Goal: Task Accomplishment & Management: Use online tool/utility

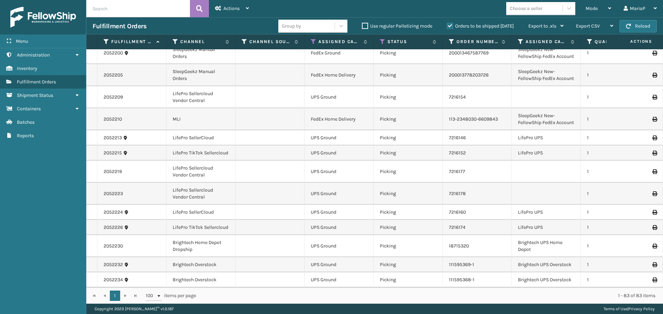
scroll to position [1455, 0]
click at [580, 7] on div "Mode Regular Mode Picking Mode Labeling Mode Exit Scan Mode" at bounding box center [598, 8] width 38 height 17
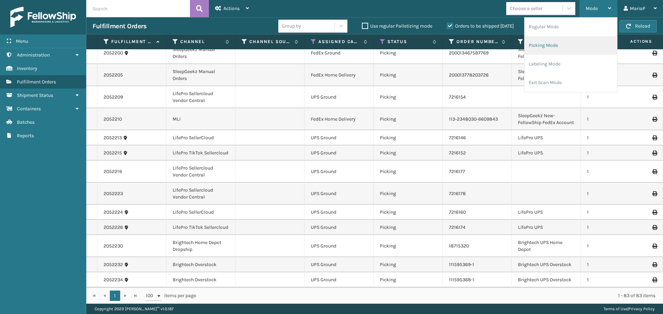
click at [558, 43] on li "Picking Mode" at bounding box center [570, 45] width 93 height 19
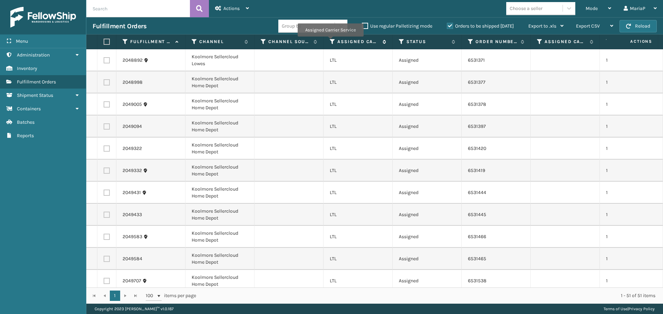
click at [330, 41] on icon at bounding box center [333, 42] width 6 height 6
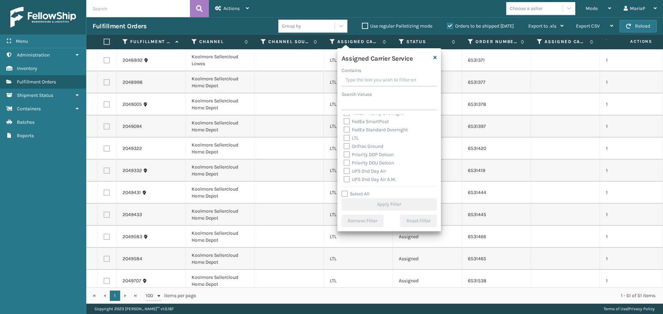
scroll to position [69, 0]
drag, startPoint x: 362, startPoint y: 197, endPoint x: 353, endPoint y: 155, distance: 43.2
click at [362, 196] on label "Select All" at bounding box center [355, 194] width 28 height 6
click at [356, 195] on label "Select All" at bounding box center [355, 194] width 28 height 6
click at [356, 191] on input "Select All" at bounding box center [393, 190] width 104 height 1
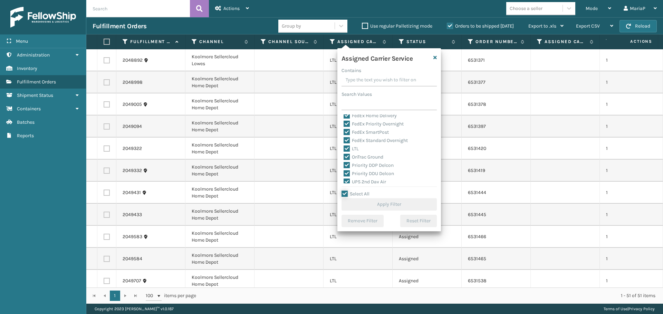
checkbox input "true"
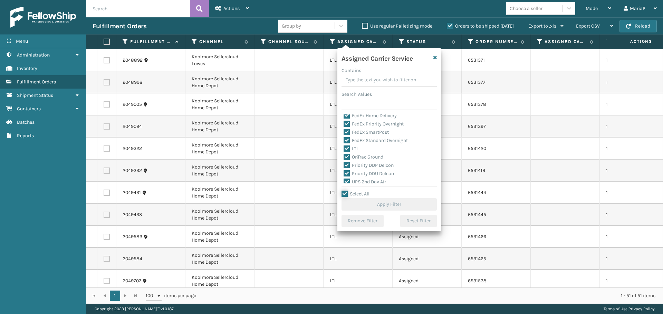
checkbox input "true"
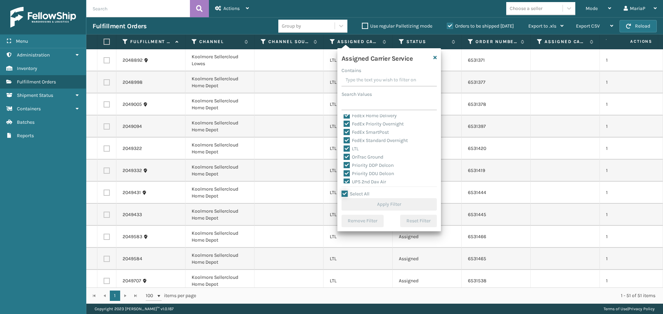
checkbox input "true"
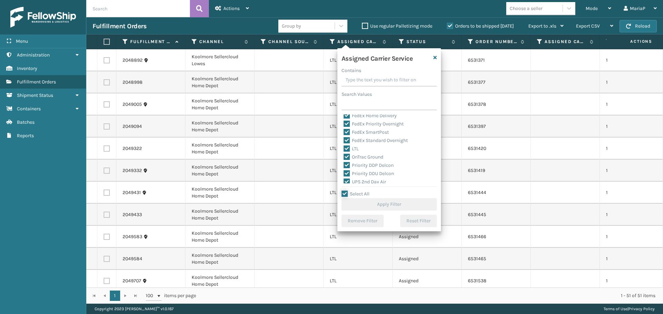
checkbox input "true"
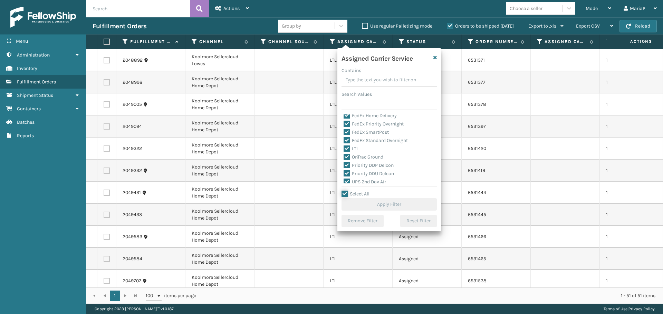
checkbox input "true"
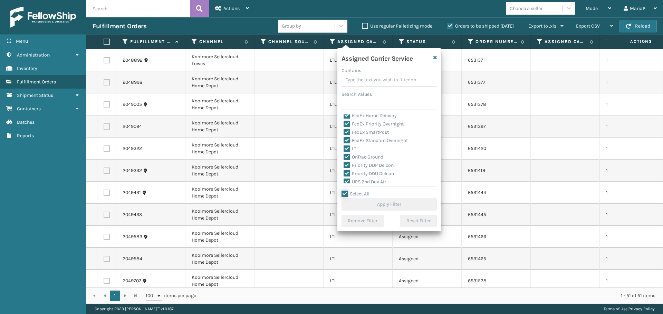
checkbox input "true"
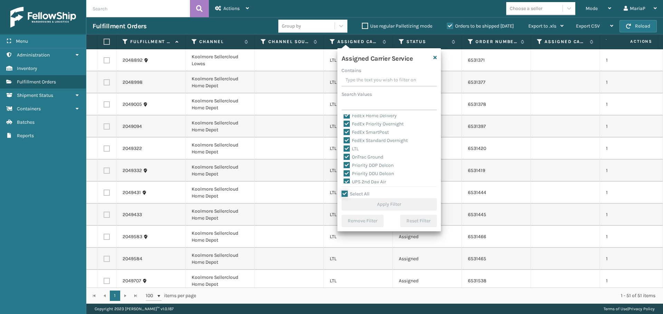
checkbox input "true"
click at [352, 145] on div "LTL" at bounding box center [388, 149] width 91 height 8
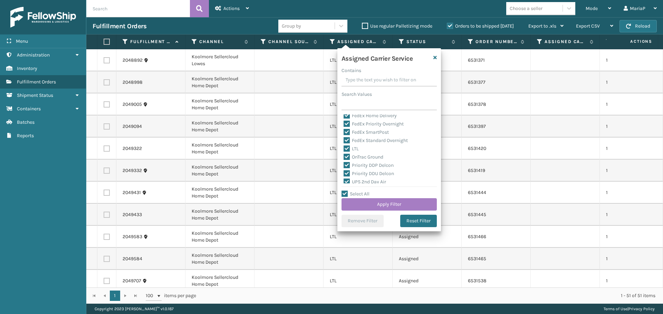
click at [352, 148] on label "LTL" at bounding box center [350, 149] width 15 height 6
click at [344, 148] on input "LTL" at bounding box center [343, 147] width 0 height 4
checkbox input "false"
click at [383, 206] on button "Apply Filter" at bounding box center [388, 205] width 95 height 12
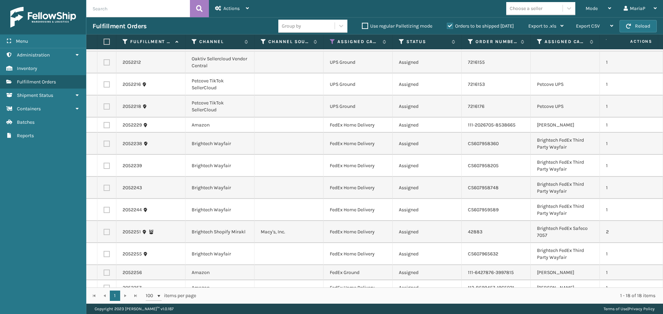
scroll to position [116, 0]
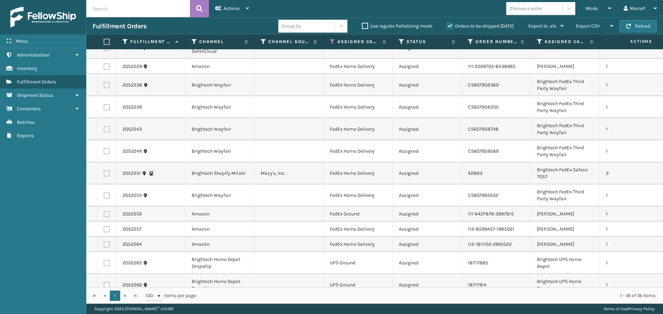
click at [533, 7] on div "Choose a seller" at bounding box center [526, 8] width 33 height 7
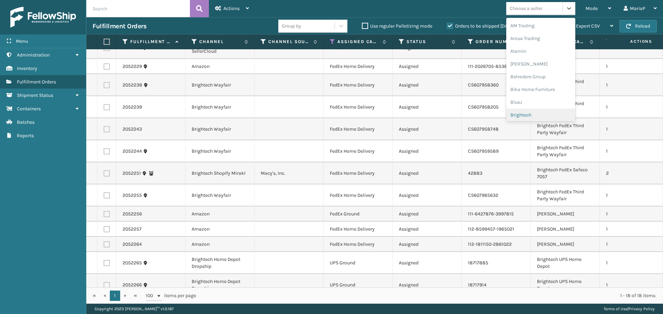
click at [539, 114] on div "Brightech" at bounding box center [540, 115] width 69 height 13
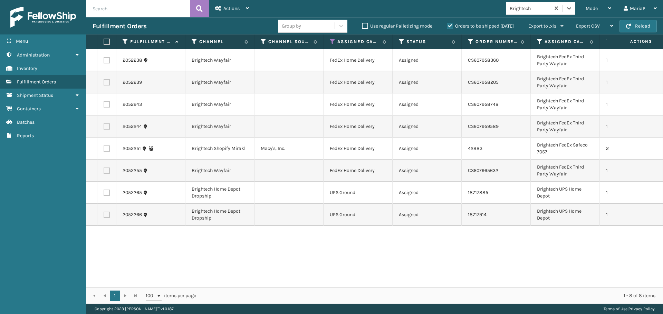
click at [105, 42] on label at bounding box center [106, 42] width 4 height 6
click at [104, 42] on input "checkbox" at bounding box center [104, 42] width 0 height 4
checkbox input "true"
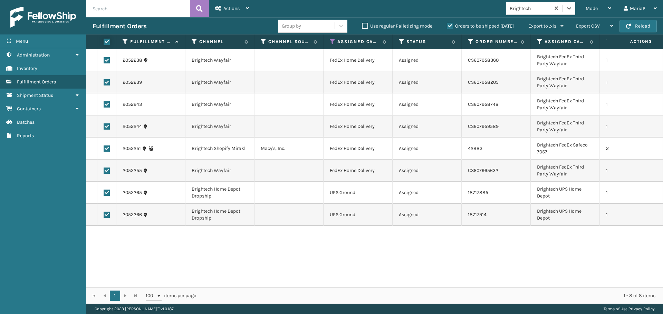
checkbox input "true"
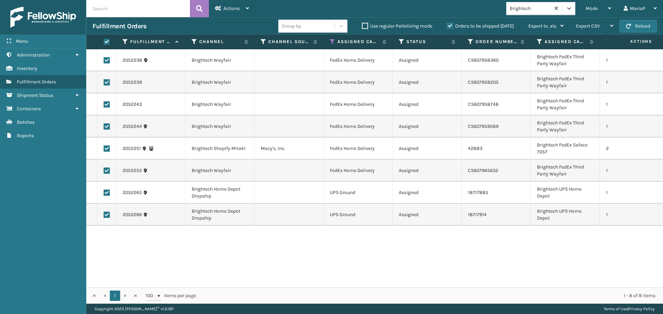
checkbox input "true"
click at [245, 8] on div "Actions" at bounding box center [232, 8] width 34 height 17
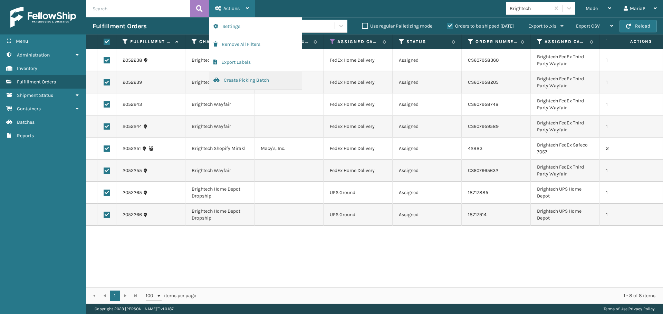
click at [239, 83] on button "Create Picking Batch" at bounding box center [255, 80] width 93 height 18
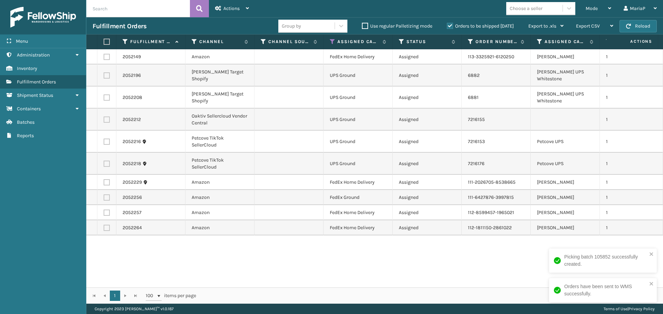
click at [526, 15] on div "Mode Regular Mode Picking Mode Labeling Mode Exit Scan Mode Choose a seller Mar…" at bounding box center [459, 8] width 408 height 17
click at [540, 13] on div "Choose a seller" at bounding box center [534, 8] width 56 height 11
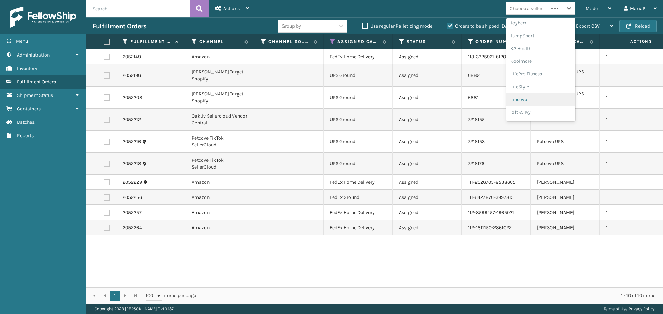
scroll to position [219, 0]
click at [543, 113] on div "[PERSON_NAME] Brands" at bounding box center [540, 113] width 69 height 13
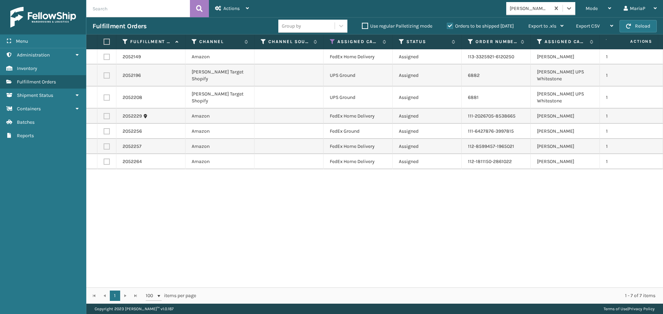
click at [107, 42] on label at bounding box center [106, 42] width 4 height 6
click at [104, 42] on input "checkbox" at bounding box center [104, 42] width 0 height 4
checkbox input "true"
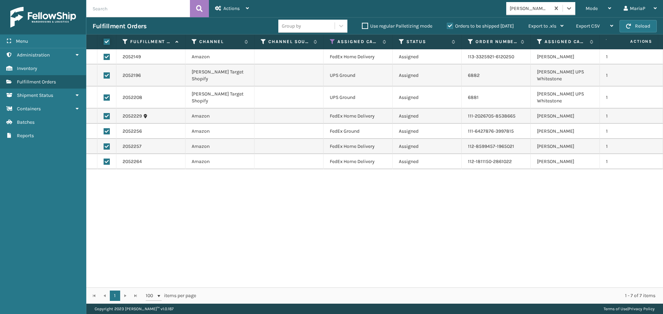
checkbox input "true"
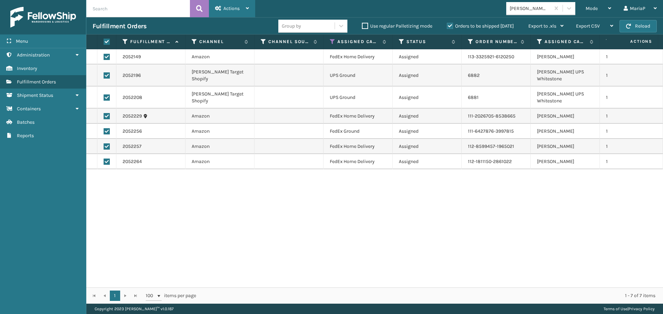
click at [233, 12] on div "Actions" at bounding box center [232, 8] width 34 height 17
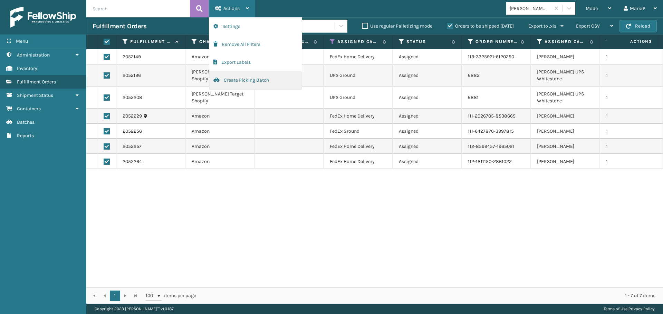
click at [249, 79] on button "Create Picking Batch" at bounding box center [255, 80] width 93 height 18
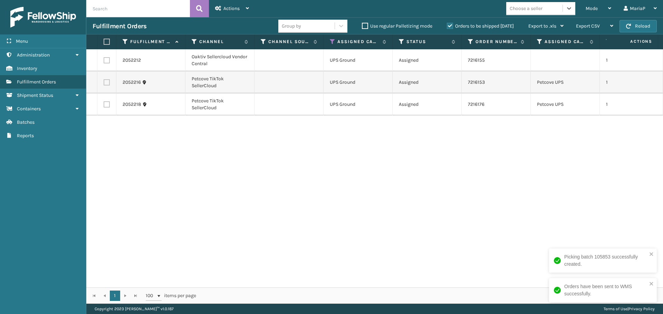
click at [108, 43] on label at bounding box center [106, 42] width 4 height 6
click at [104, 43] on input "checkbox" at bounding box center [104, 42] width 0 height 4
checkbox input "true"
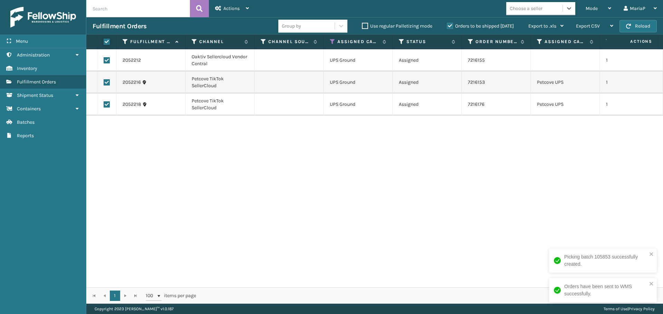
checkbox input "true"
click at [229, 13] on div "Actions" at bounding box center [232, 8] width 34 height 17
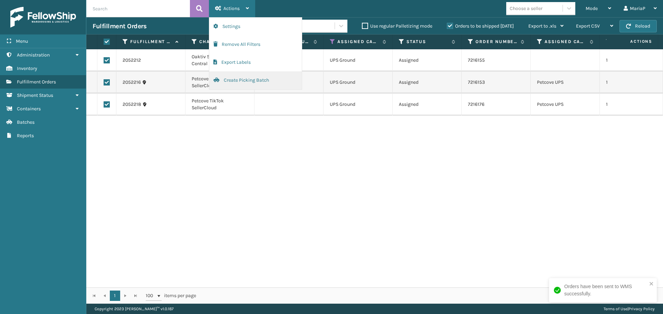
click at [245, 85] on button "Create Picking Batch" at bounding box center [255, 80] width 93 height 18
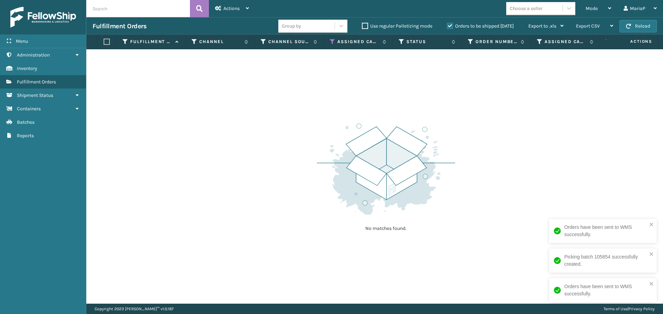
click at [464, 122] on div "No matches found." at bounding box center [374, 176] width 577 height 255
click at [333, 40] on icon at bounding box center [333, 42] width 6 height 6
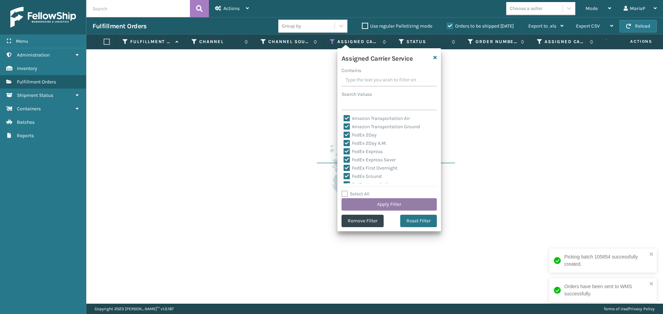
click at [369, 204] on button "Apply Filter" at bounding box center [388, 205] width 95 height 12
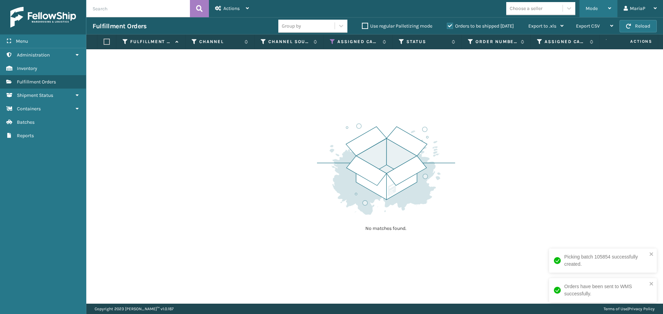
click at [593, 12] on div "Mode" at bounding box center [598, 8] width 26 height 17
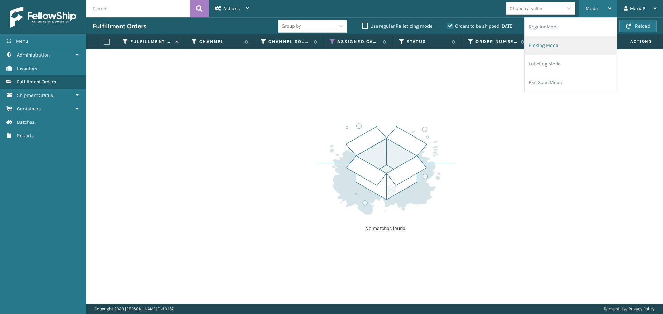
click at [540, 46] on li "Picking Mode" at bounding box center [570, 45] width 93 height 19
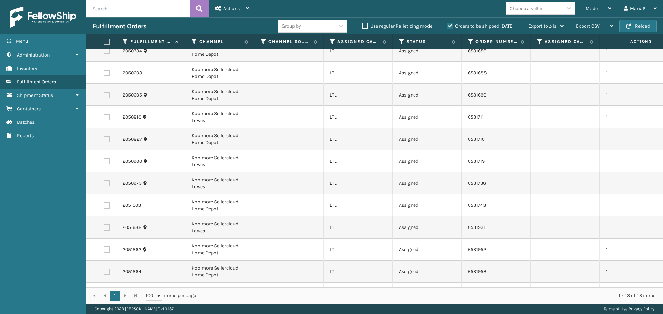
scroll to position [449, 0]
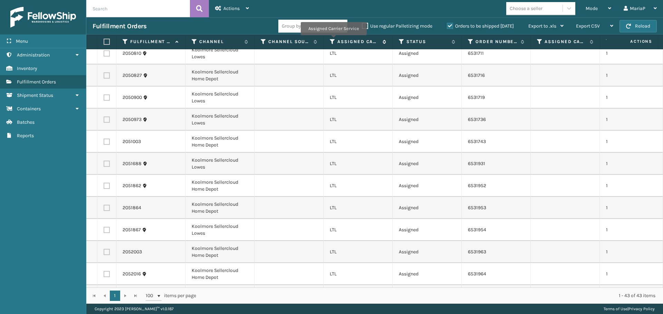
click at [333, 40] on icon at bounding box center [333, 42] width 6 height 6
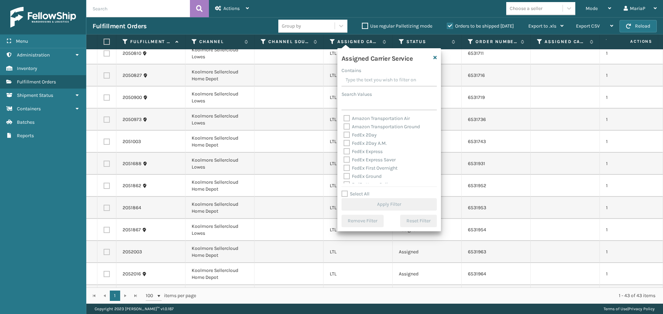
click at [357, 198] on div "Select All Apply Filter" at bounding box center [388, 200] width 95 height 21
click at [357, 193] on label "Select All" at bounding box center [355, 194] width 28 height 6
click at [357, 191] on input "Select All" at bounding box center [393, 190] width 104 height 1
checkbox input "true"
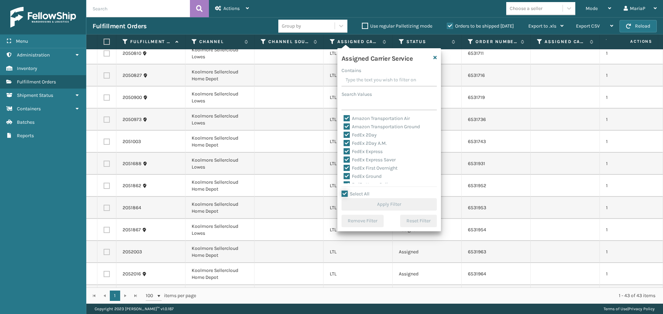
checkbox input "true"
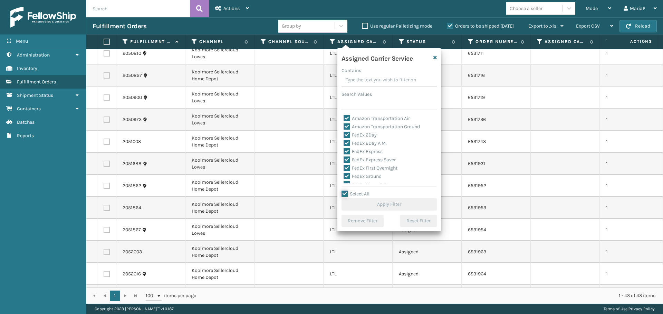
checkbox input "true"
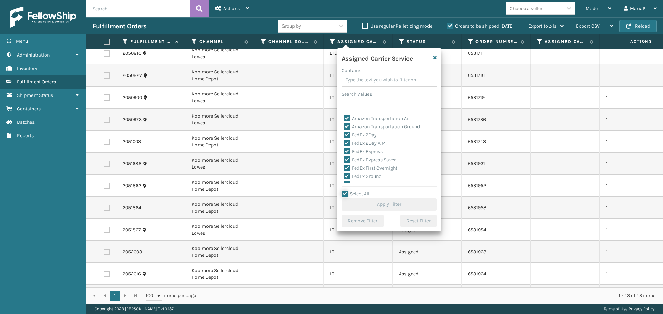
checkbox input "true"
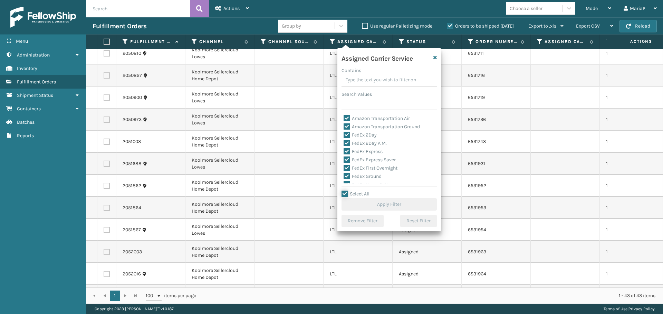
checkbox input "true"
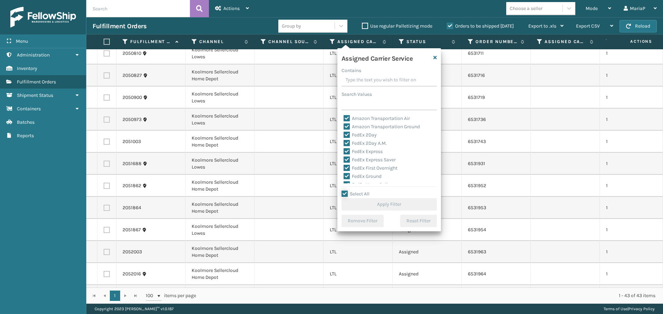
checkbox input "true"
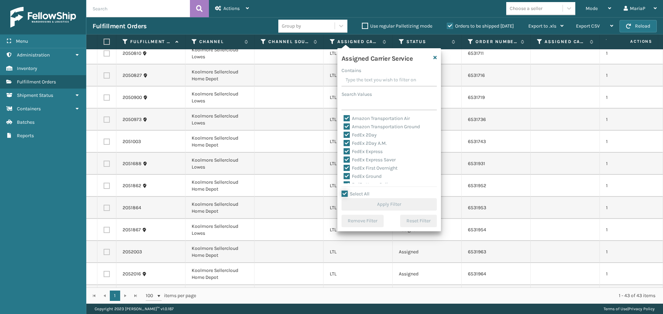
checkbox input "true"
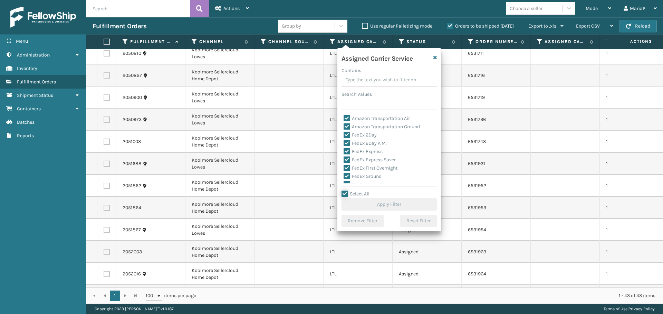
checkbox input "true"
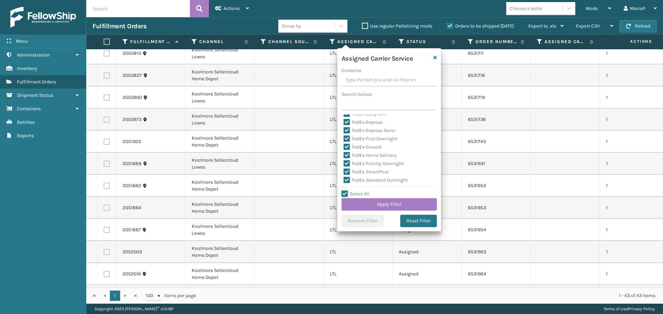
scroll to position [69, 0]
click at [350, 149] on label "LTL" at bounding box center [350, 149] width 15 height 6
click at [344, 149] on input "LTL" at bounding box center [343, 147] width 0 height 4
checkbox input "false"
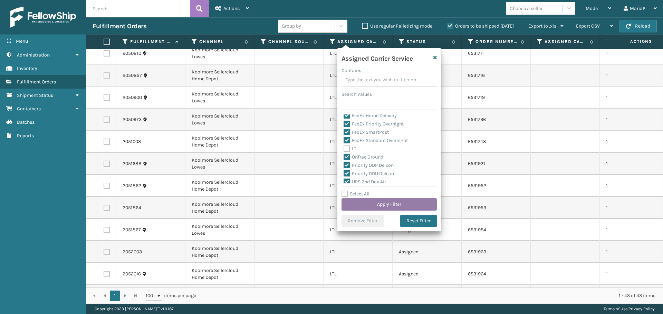
click at [378, 205] on button "Apply Filter" at bounding box center [388, 205] width 95 height 12
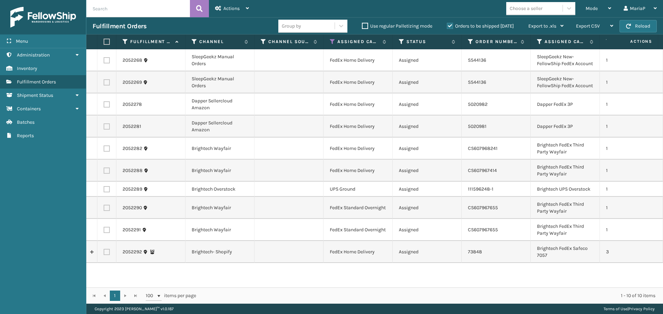
click at [108, 42] on label at bounding box center [106, 42] width 4 height 6
click at [104, 42] on input "checkbox" at bounding box center [104, 42] width 0 height 4
checkbox input "true"
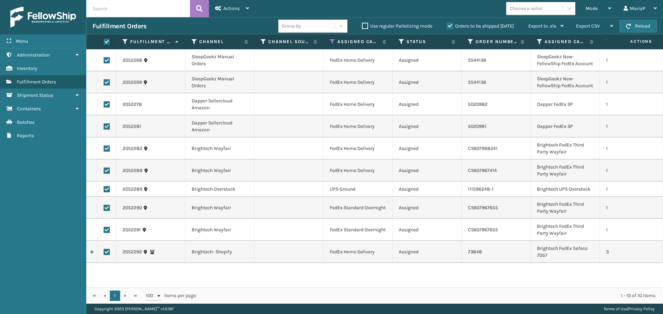
checkbox input "true"
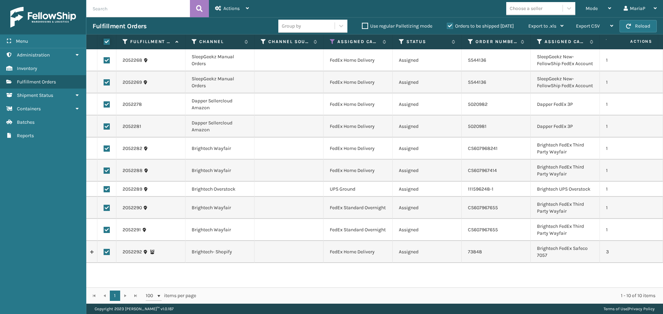
checkbox input "true"
click at [229, 8] on span "Actions" at bounding box center [231, 9] width 16 height 6
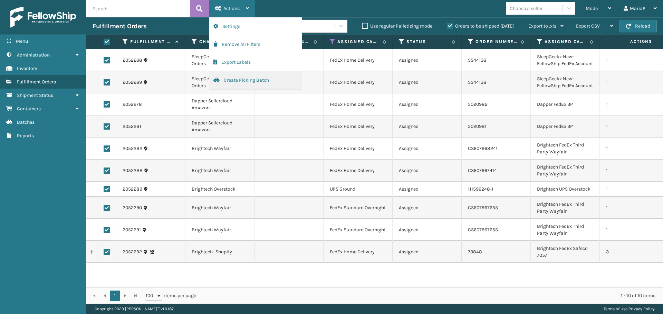
click at [246, 79] on button "Create Picking Batch" at bounding box center [255, 80] width 93 height 18
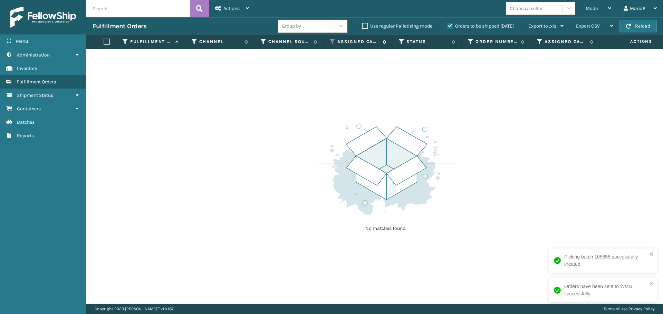
click at [332, 40] on icon at bounding box center [333, 42] width 6 height 6
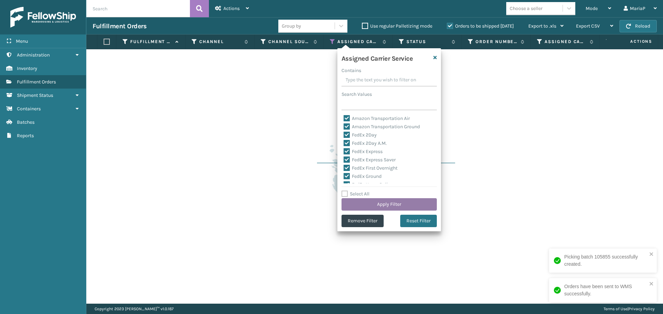
click at [356, 204] on button "Apply Filter" at bounding box center [388, 205] width 95 height 12
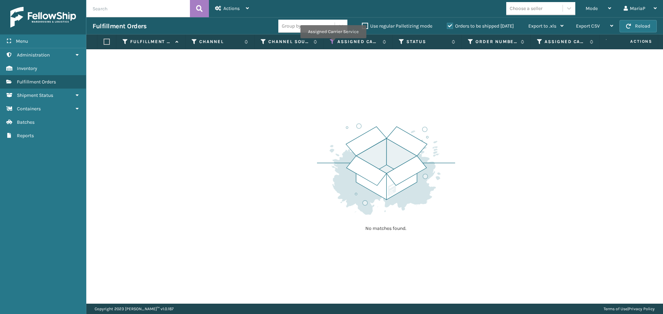
drag, startPoint x: 333, startPoint y: 43, endPoint x: 335, endPoint y: 49, distance: 5.9
click at [333, 43] on icon at bounding box center [333, 42] width 6 height 6
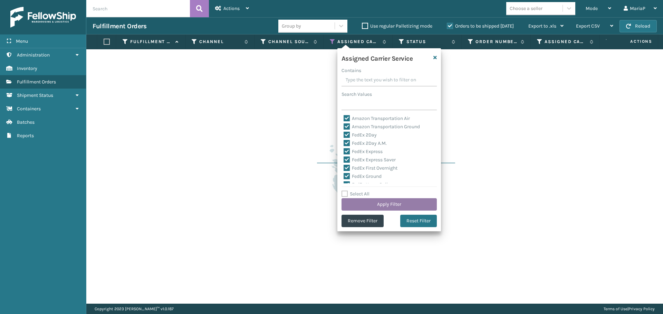
click at [398, 206] on button "Apply Filter" at bounding box center [388, 205] width 95 height 12
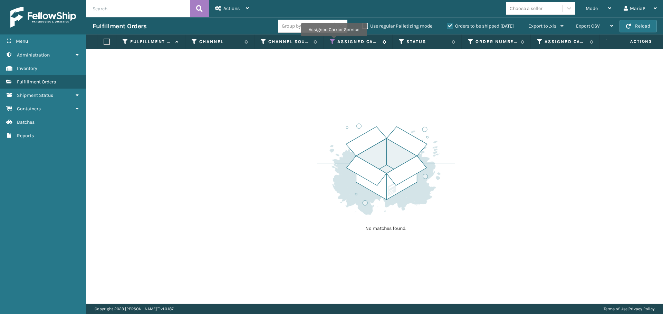
click at [333, 41] on icon at bounding box center [333, 42] width 6 height 6
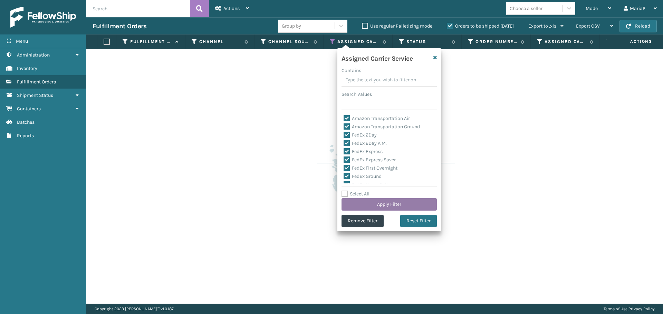
click at [396, 207] on button "Apply Filter" at bounding box center [388, 205] width 95 height 12
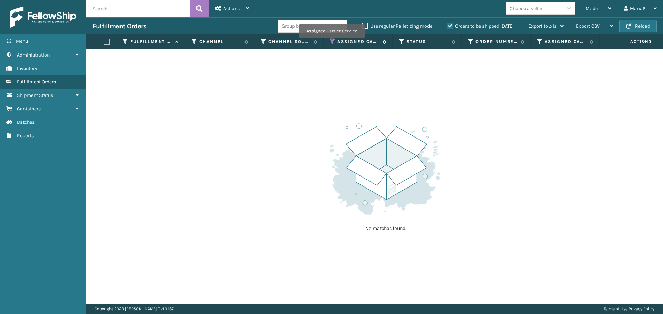
click at [332, 42] on icon at bounding box center [333, 42] width 6 height 6
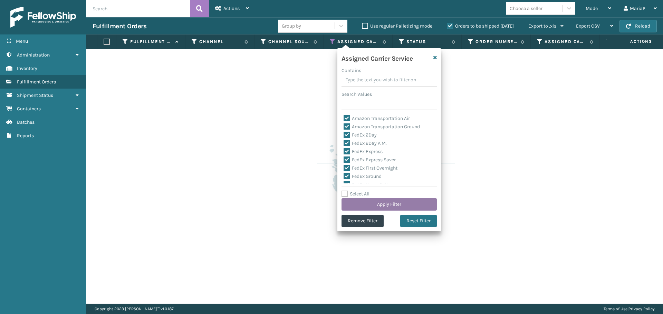
click at [381, 202] on button "Apply Filter" at bounding box center [388, 205] width 95 height 12
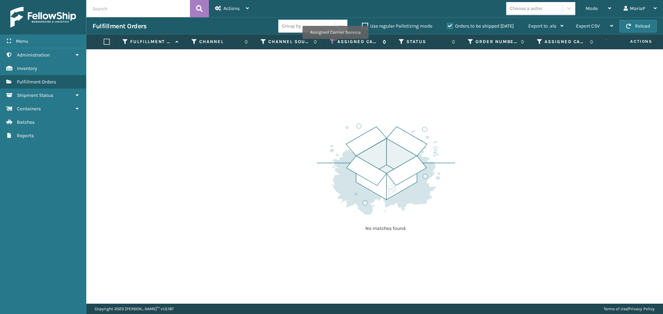
click at [335, 44] on icon at bounding box center [333, 42] width 6 height 6
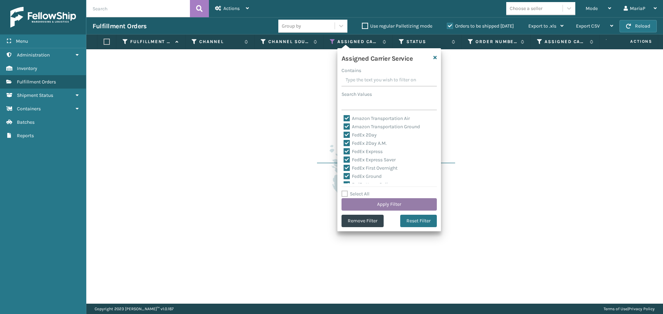
click at [377, 205] on button "Apply Filter" at bounding box center [388, 205] width 95 height 12
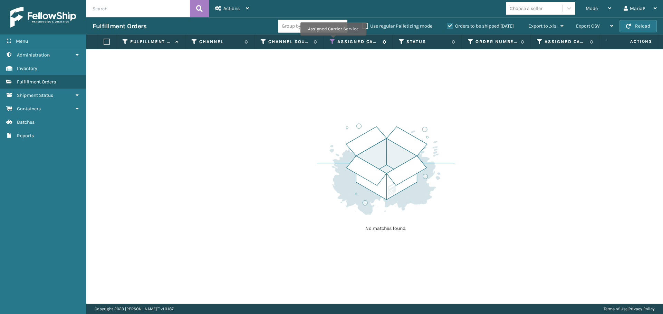
click at [332, 40] on icon at bounding box center [333, 42] width 6 height 6
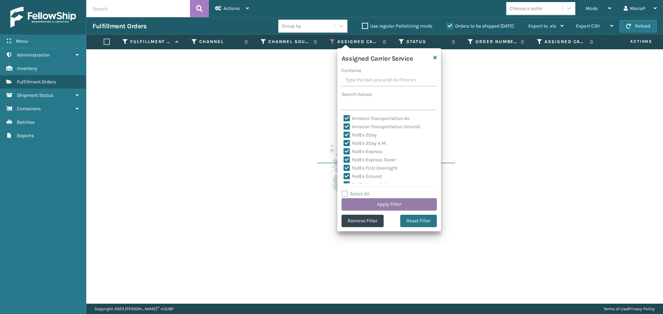
click at [374, 202] on button "Apply Filter" at bounding box center [388, 205] width 95 height 12
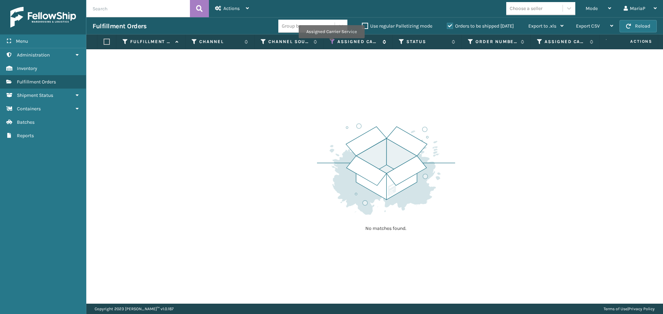
click at [331, 43] on icon at bounding box center [333, 42] width 6 height 6
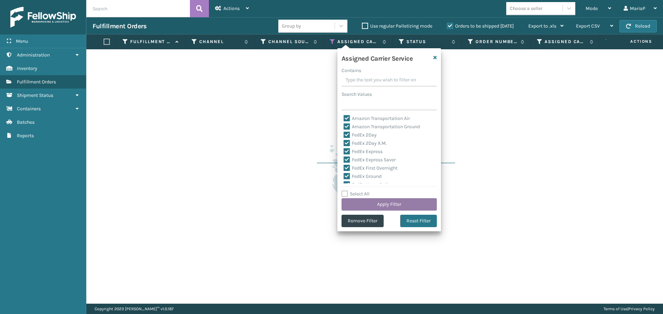
click at [390, 202] on button "Apply Filter" at bounding box center [388, 205] width 95 height 12
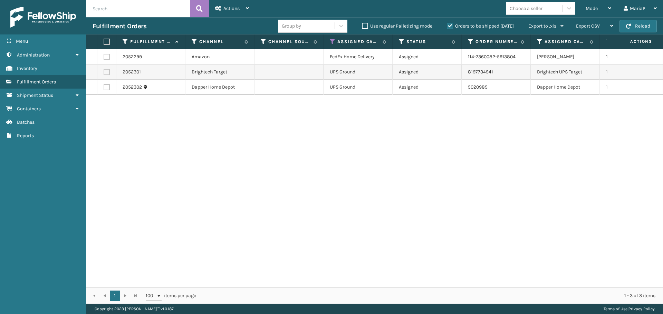
click at [107, 41] on label at bounding box center [106, 42] width 4 height 6
click at [104, 41] on input "checkbox" at bounding box center [104, 42] width 0 height 4
checkbox input "true"
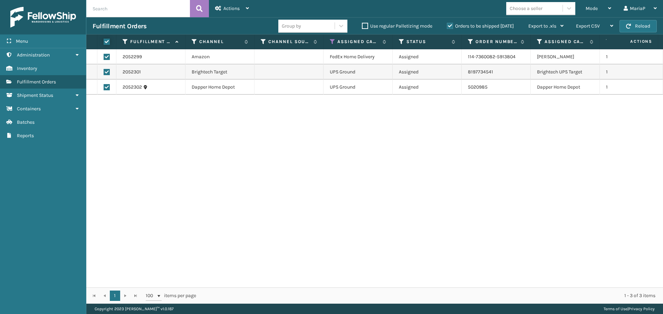
checkbox input "true"
click at [236, 8] on span "Actions" at bounding box center [231, 9] width 16 height 6
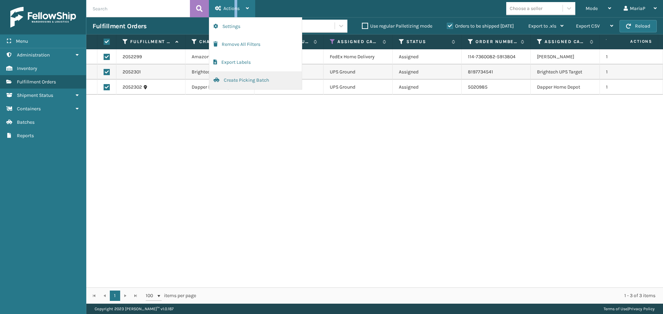
click at [248, 83] on button "Create Picking Batch" at bounding box center [255, 80] width 93 height 18
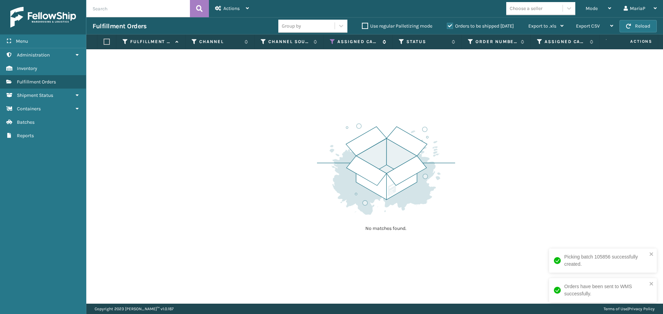
click at [332, 41] on icon at bounding box center [333, 42] width 6 height 6
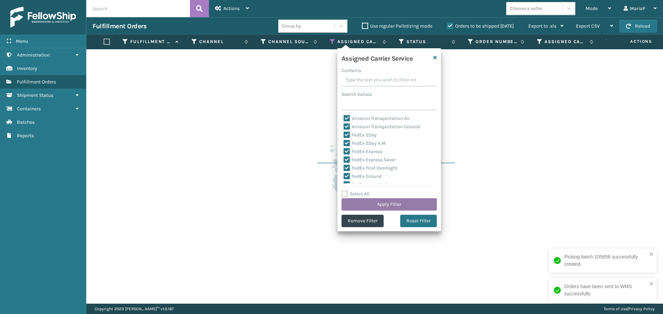
click at [376, 205] on button "Apply Filter" at bounding box center [388, 205] width 95 height 12
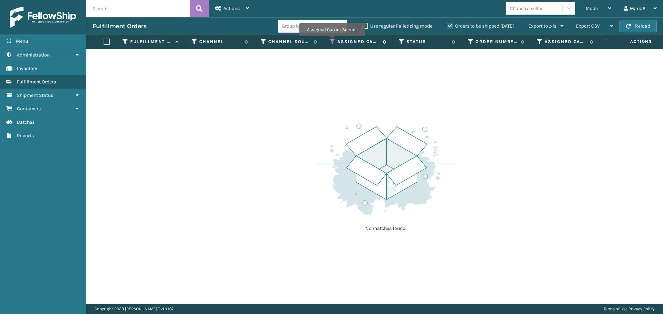
click at [332, 41] on icon at bounding box center [333, 42] width 6 height 6
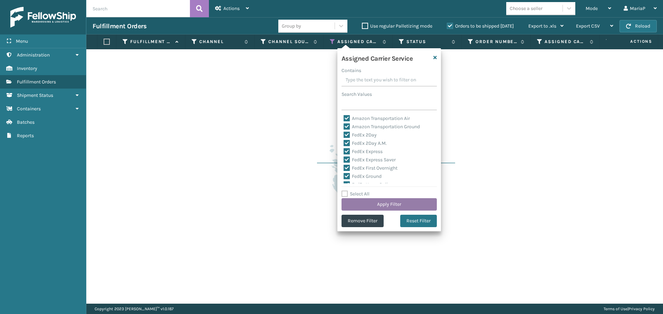
click at [367, 203] on button "Apply Filter" at bounding box center [388, 205] width 95 height 12
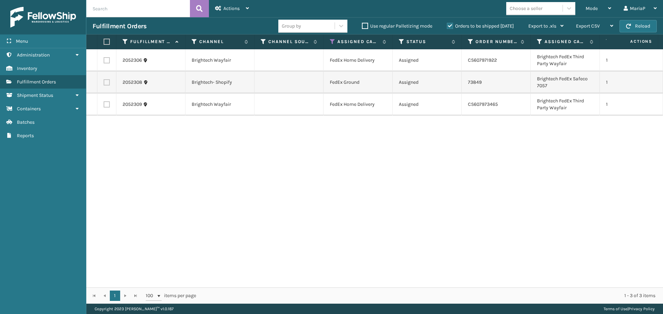
click at [108, 39] on label at bounding box center [106, 42] width 4 height 6
click at [104, 40] on input "checkbox" at bounding box center [104, 42] width 0 height 4
checkbox input "true"
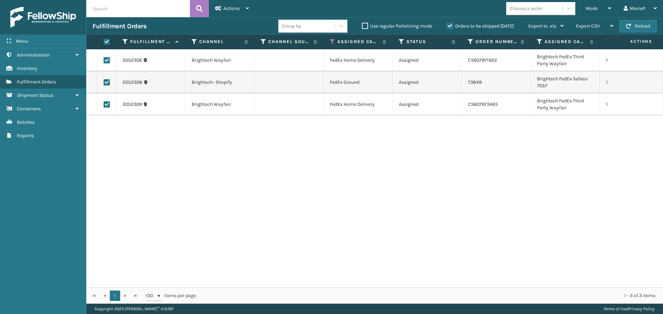
checkbox input "true"
click at [242, 8] on div "Actions" at bounding box center [232, 8] width 34 height 17
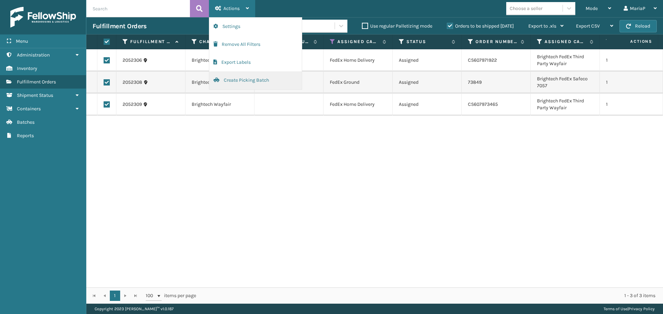
click at [244, 79] on button "Create Picking Batch" at bounding box center [255, 80] width 93 height 18
